Goal: Task Accomplishment & Management: Manage account settings

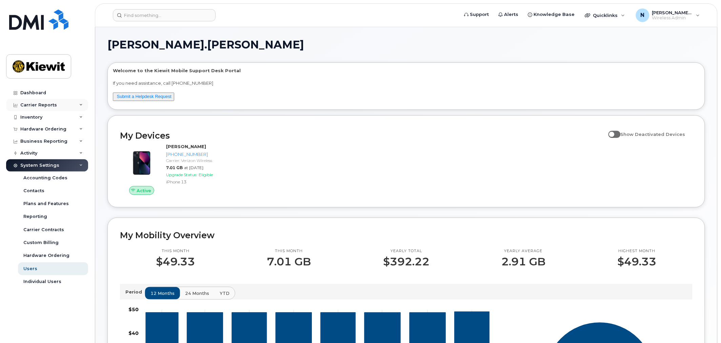
click at [81, 106] on icon at bounding box center [80, 104] width 3 height 3
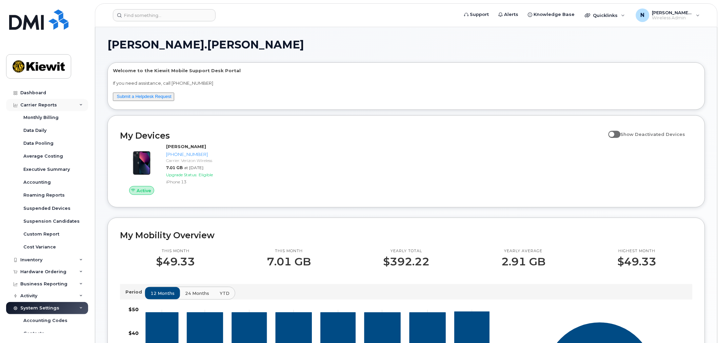
click at [80, 105] on icon at bounding box center [80, 104] width 3 height 3
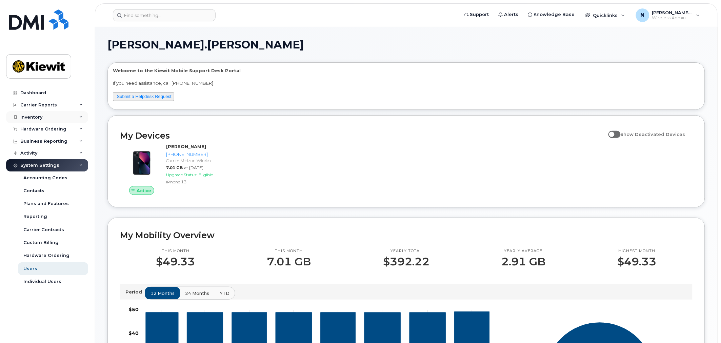
click at [80, 114] on div "Inventory" at bounding box center [47, 117] width 82 height 12
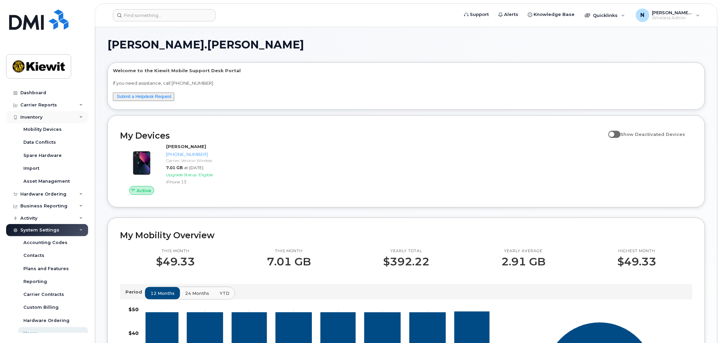
click at [81, 116] on div "Inventory" at bounding box center [47, 117] width 82 height 12
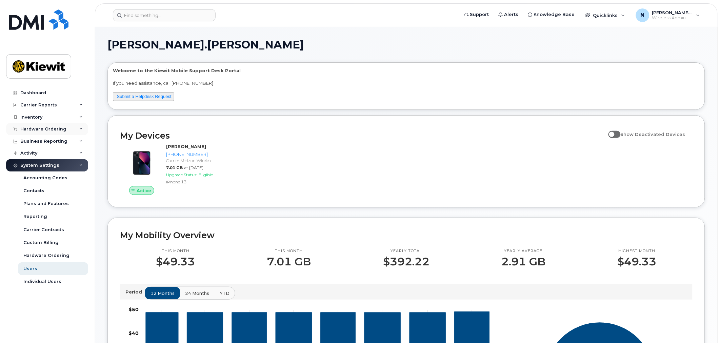
click at [84, 129] on div "Hardware Ordering" at bounding box center [47, 129] width 82 height 12
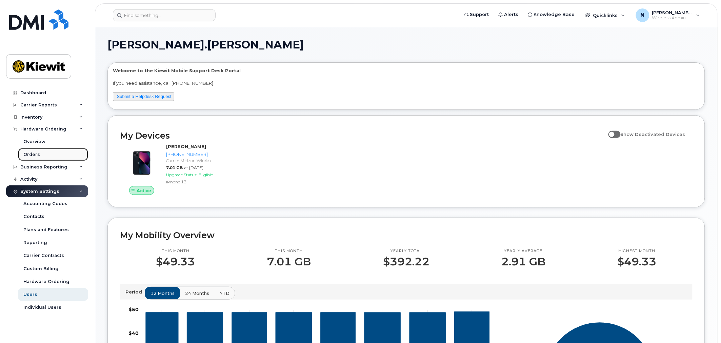
click at [59, 157] on link "Orders" at bounding box center [53, 154] width 70 height 13
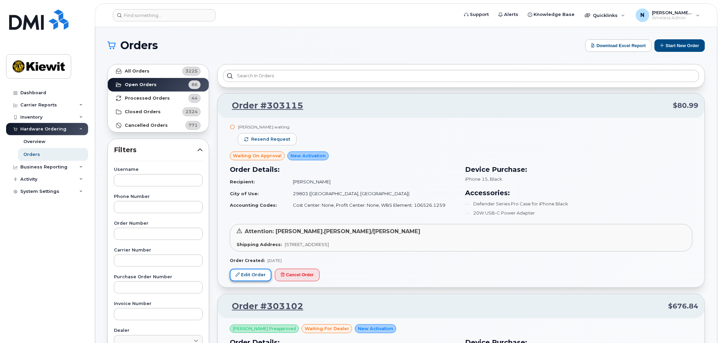
drag, startPoint x: 251, startPoint y: 276, endPoint x: 267, endPoint y: 279, distance: 16.2
click at [251, 276] on link "Edit Order" at bounding box center [251, 275] width 42 height 13
